Goal: Check status: Check status

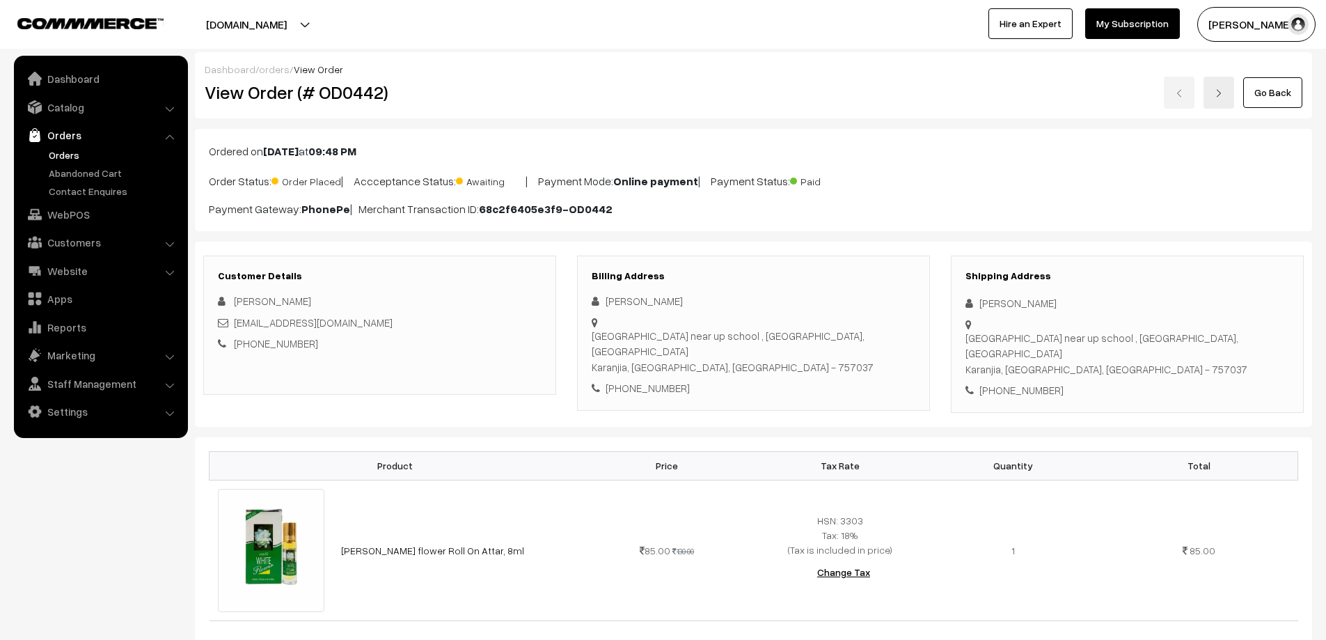
click at [59, 153] on link "Orders" at bounding box center [114, 155] width 138 height 15
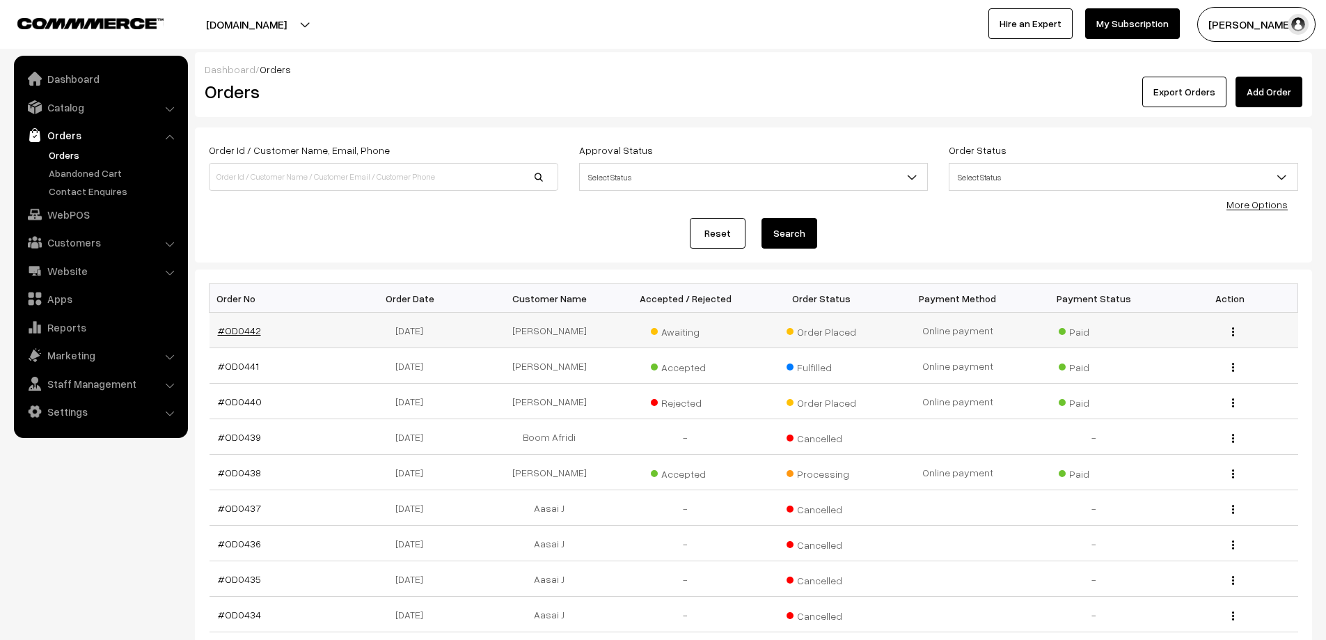
click at [231, 328] on link "#OD0442" at bounding box center [239, 330] width 43 height 12
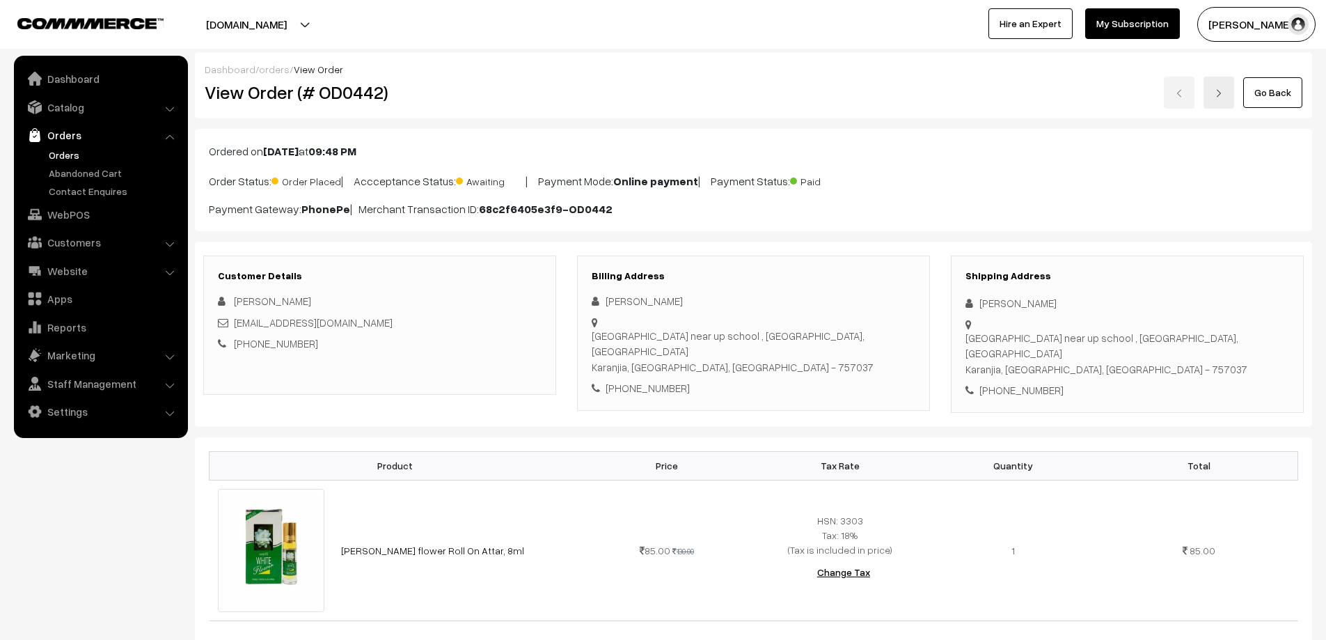
click at [74, 157] on link "Orders" at bounding box center [114, 155] width 138 height 15
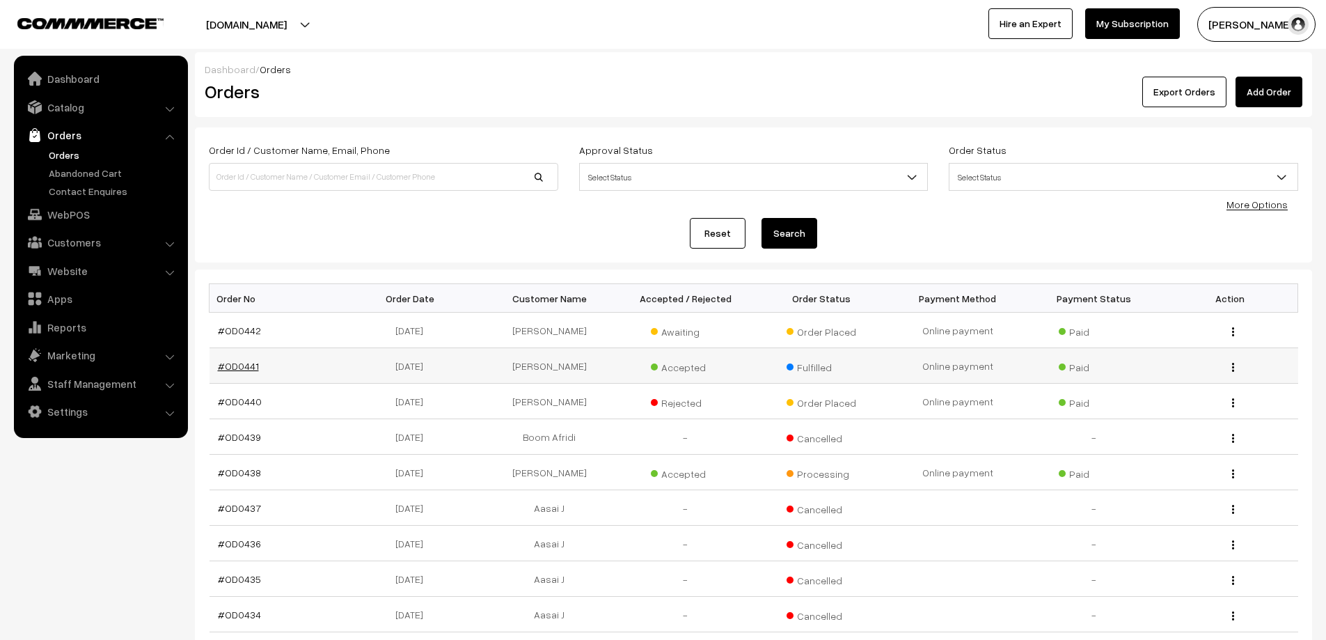
click at [235, 367] on link "#OD0441" at bounding box center [238, 366] width 41 height 12
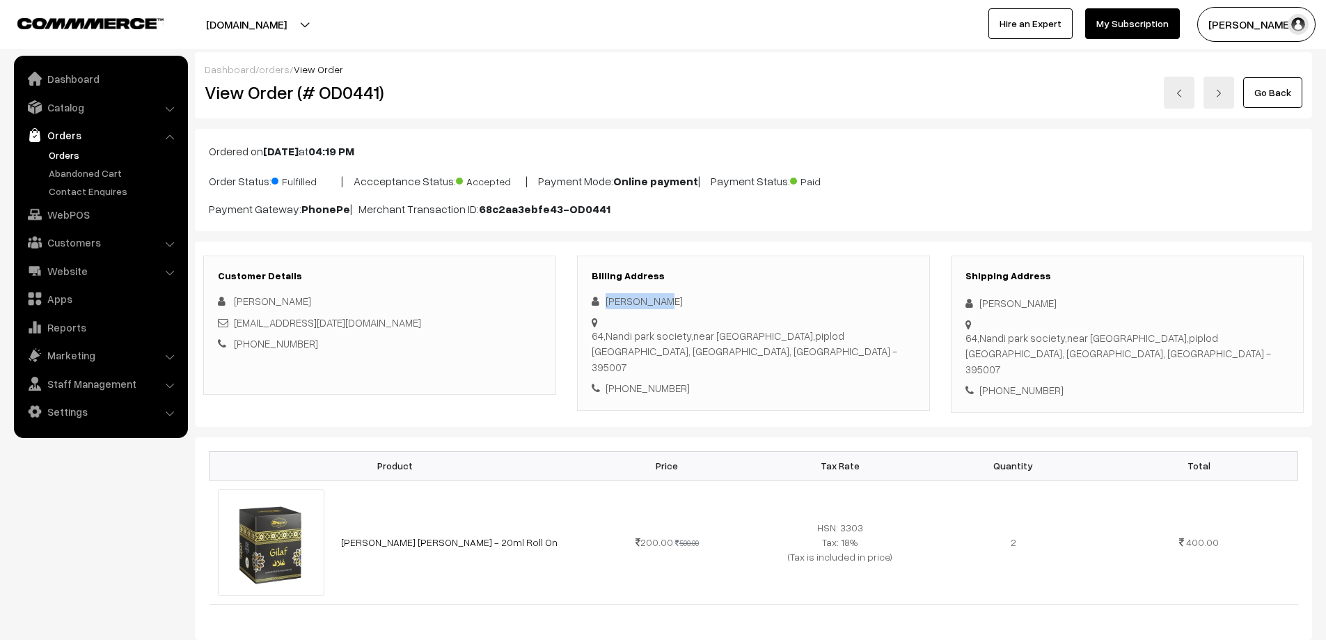
drag, startPoint x: 658, startPoint y: 297, endPoint x: 606, endPoint y: 297, distance: 52.2
click at [606, 297] on div "Kenan Patel" at bounding box center [754, 301] width 324 height 16
copy div "Kenan Patel"
